Goal: Task Accomplishment & Management: Use online tool/utility

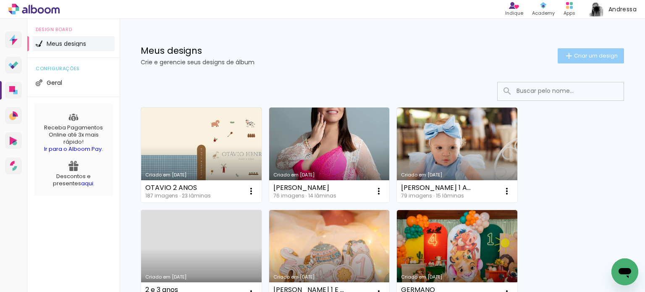
click at [584, 58] on span "Criar um design" at bounding box center [596, 55] width 44 height 5
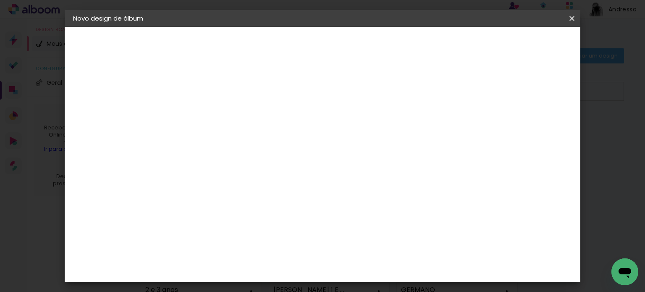
drag, startPoint x: 336, startPoint y: 118, endPoint x: 344, endPoint y: 117, distance: 7.6
click at [210, 118] on input at bounding box center [210, 112] width 0 height 13
type input "E"
type input "BENICIO 1 ANO"
type paper-input "BENICIO 1 ANO"
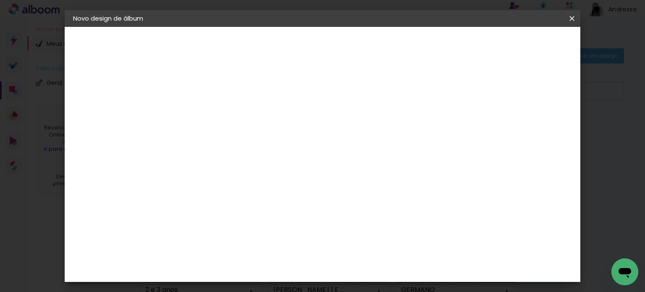
click at [296, 46] on paper-button "Avançar" at bounding box center [275, 44] width 41 height 14
click at [244, 232] on div "DreambooksPro" at bounding box center [232, 235] width 55 height 7
click at [0, 0] on slot "Avançar" at bounding box center [0, 0] width 0 height 0
click at [243, 140] on input "text" at bounding box center [226, 146] width 33 height 13
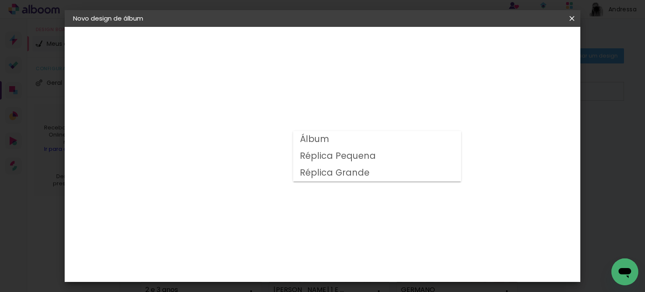
click at [383, 146] on paper-item "Álbum" at bounding box center [377, 139] width 168 height 17
type input "Álbum"
click at [267, 255] on span "25 × 25" at bounding box center [247, 263] width 39 height 17
click at [326, 255] on span "25 × 50 cm" at bounding box center [312, 263] width 28 height 17
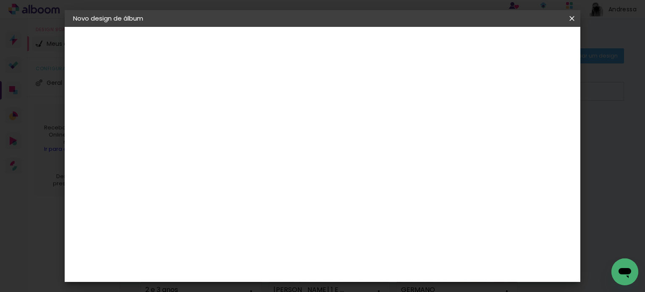
click at [0, 0] on slot "Avançar" at bounding box center [0, 0] width 0 height 0
drag, startPoint x: 199, startPoint y: 92, endPoint x: 159, endPoint y: 92, distance: 40.7
click at [159, 27] on quentale-album-spec "Iniciar design Iniciar design" at bounding box center [323, 27] width 516 height 0
type input "1"
type paper-input "1"
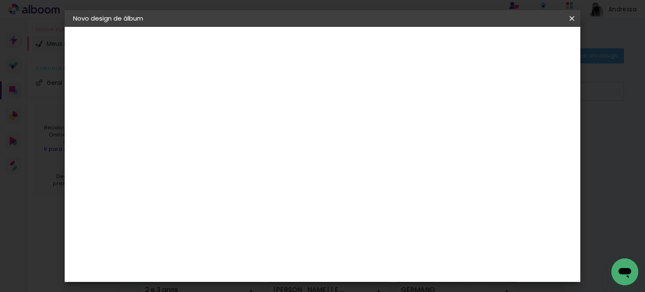
click at [284, 94] on div "mm Mostrar sangria" at bounding box center [302, 90] width 233 height 19
click at [181, 86] on div "mm Mostrar sangria 25 cm Largura da página 25 cm Altura 50 cm Largura da lâmina…" at bounding box center [303, 62] width 258 height 71
type input "0"
type paper-input "0"
click at [213, 91] on input "0" at bounding box center [203, 90] width 29 height 10
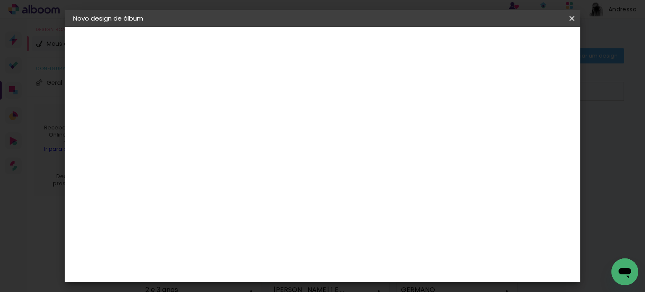
type input "1"
type paper-input "1"
click at [214, 89] on input "1" at bounding box center [203, 90] width 29 height 10
type input "0"
type paper-input "0"
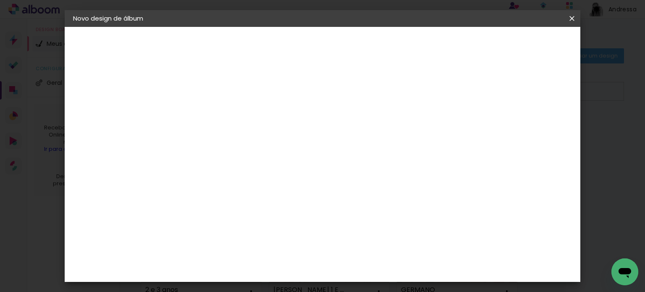
click at [212, 93] on input "0" at bounding box center [203, 90] width 29 height 10
click at [220, 75] on div "mm Mostrar sangria 25 cm Largura da página 25 cm Altura 50 cm Largura da lâmina…" at bounding box center [303, 62] width 258 height 71
click at [284, 85] on div "mm Mostrar sangria" at bounding box center [302, 90] width 233 height 19
click at [419, 87] on div "Mostrar sangria" at bounding box center [391, 91] width 56 height 10
type paper-checkbox "on"
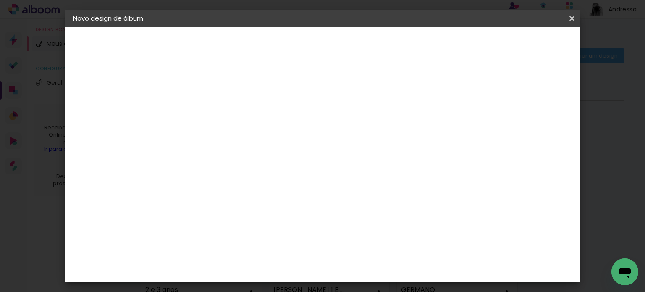
click at [411, 44] on span "Iniciar design" at bounding box center [391, 45] width 38 height 6
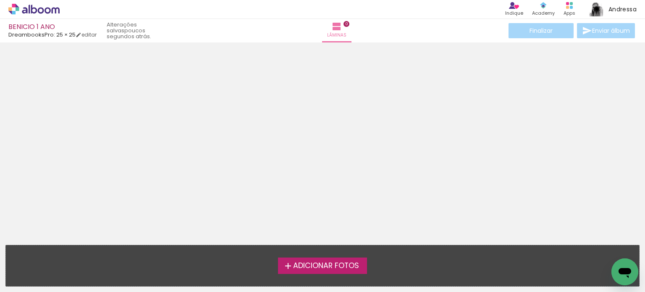
click at [349, 270] on span "Adicionar Fotos" at bounding box center [326, 266] width 66 height 8
click at [0, 0] on input "file" at bounding box center [0, 0] width 0 height 0
